Goal: Find specific page/section: Find specific page/section

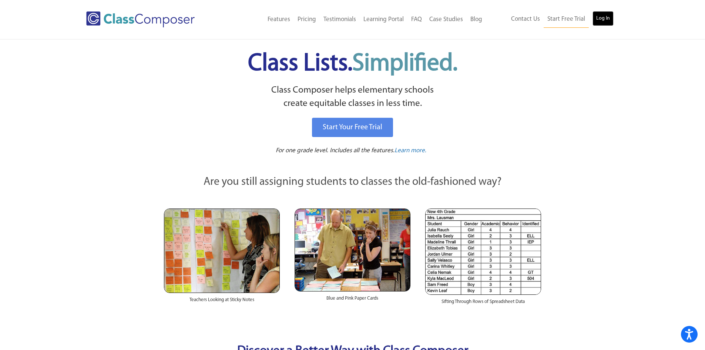
click at [604, 16] on link "Log In" at bounding box center [603, 18] width 21 height 15
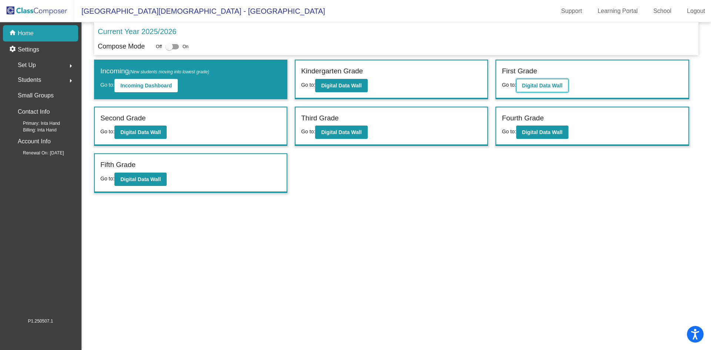
click at [556, 83] on b "Digital Data Wall" at bounding box center [542, 86] width 40 height 6
click at [340, 84] on b "Digital Data Wall" at bounding box center [341, 86] width 40 height 6
